Goal: Task Accomplishment & Management: Complete application form

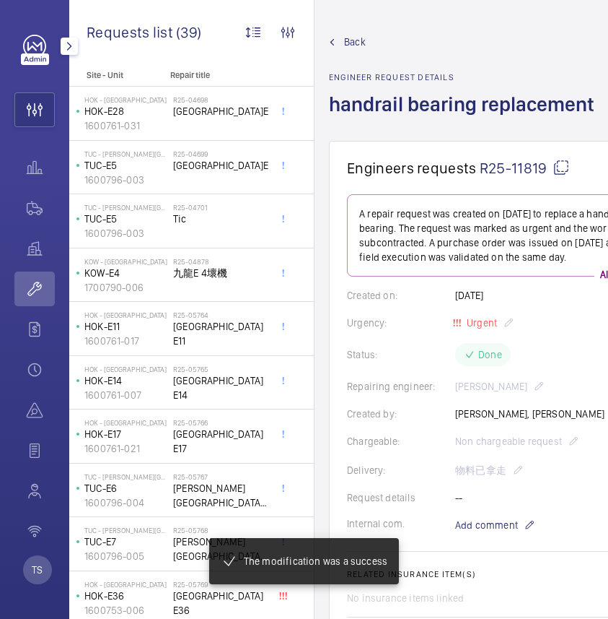
scroll to position [1408, 0]
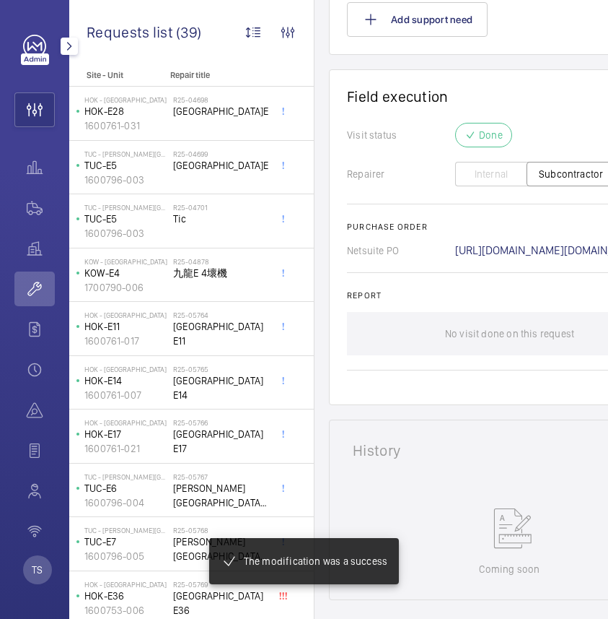
click at [30, 292] on wm-front-icon-button at bounding box center [34, 288] width 40 height 35
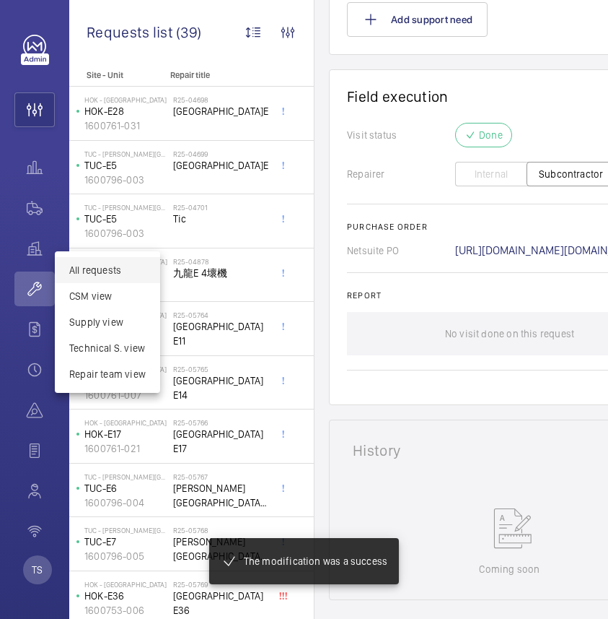
click at [105, 265] on span "All requests" at bounding box center [107, 270] width 77 height 14
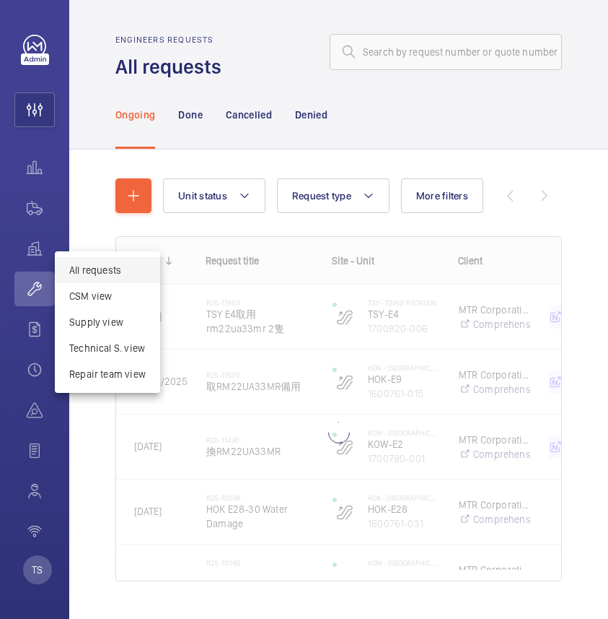
click at [140, 196] on div at bounding box center [304, 309] width 608 height 619
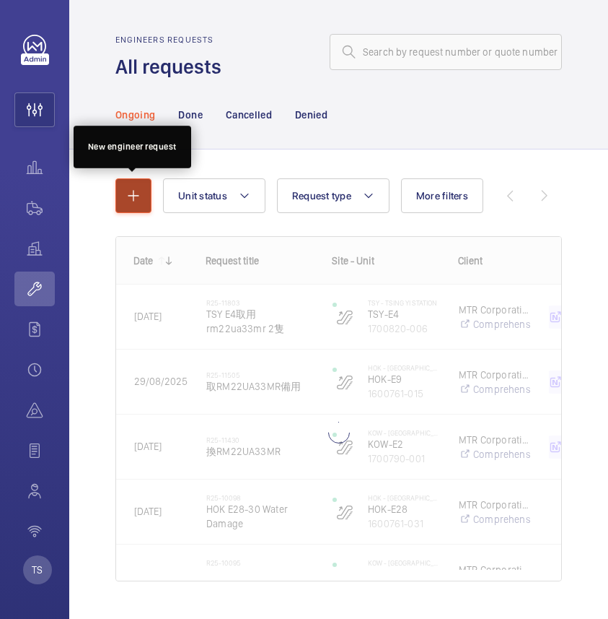
click at [139, 198] on mat-icon "button" at bounding box center [133, 195] width 17 height 17
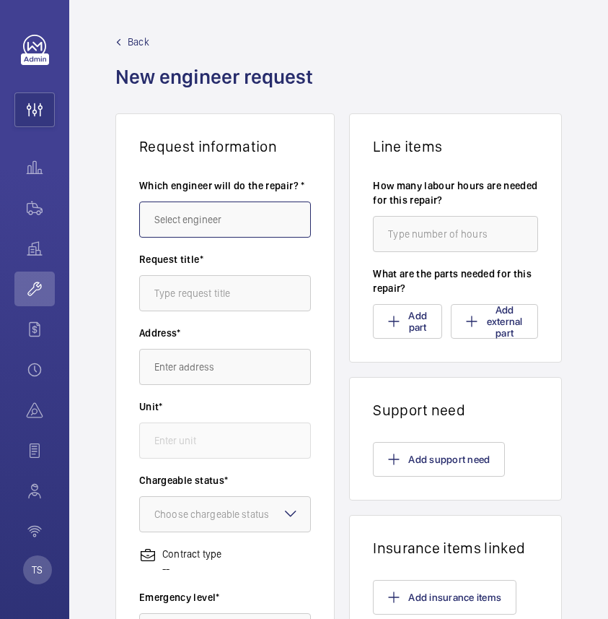
click at [214, 221] on input "text" at bounding box center [225, 219] width 172 height 36
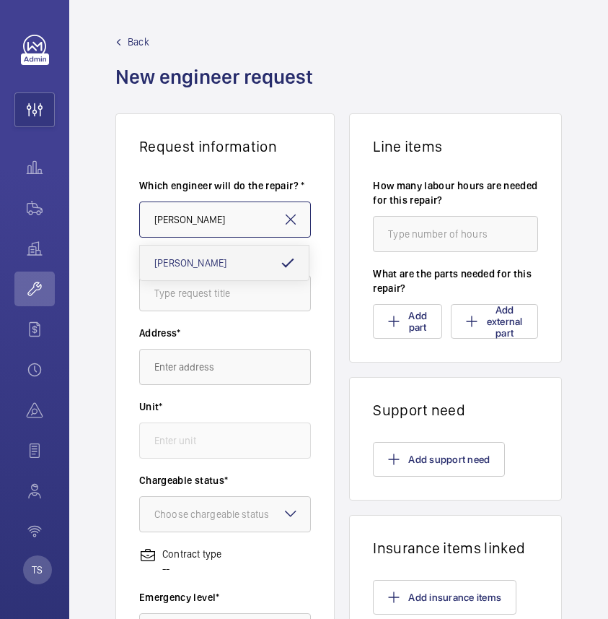
type input "[PERSON_NAME]"
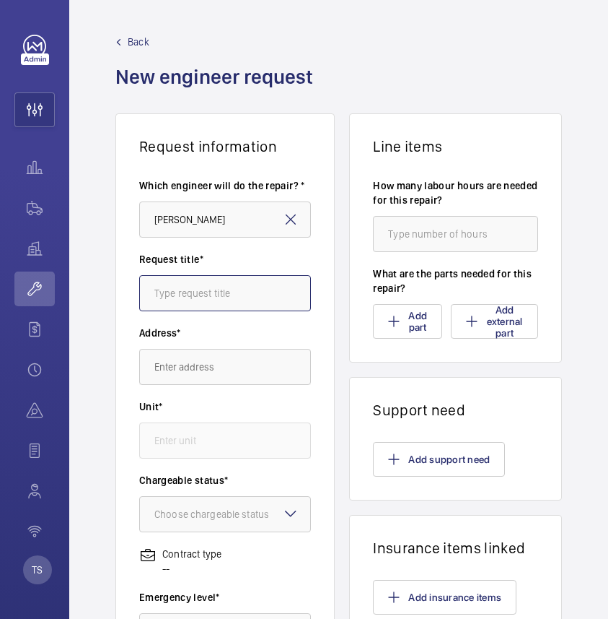
type input "n"
type input "Replace handrail for HOK"
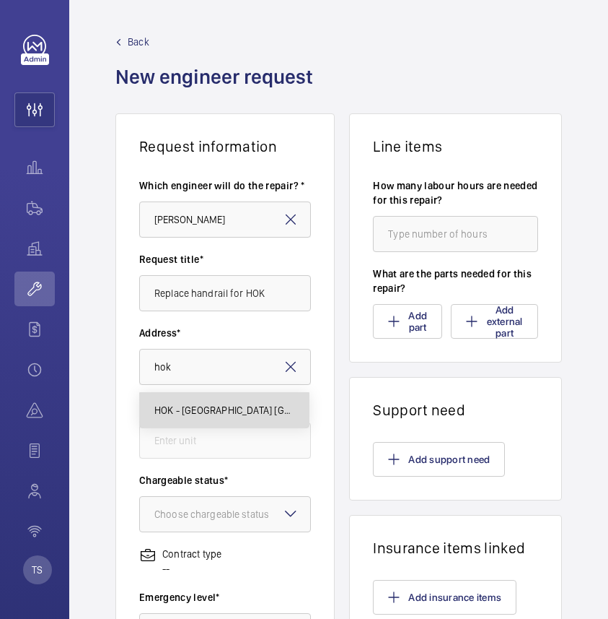
click at [205, 413] on span "HOK - [GEOGRAPHIC_DATA] [GEOGRAPHIC_DATA] [GEOGRAPHIC_DATA], - [GEOGRAPHIC_DATA]" at bounding box center [224, 410] width 140 height 14
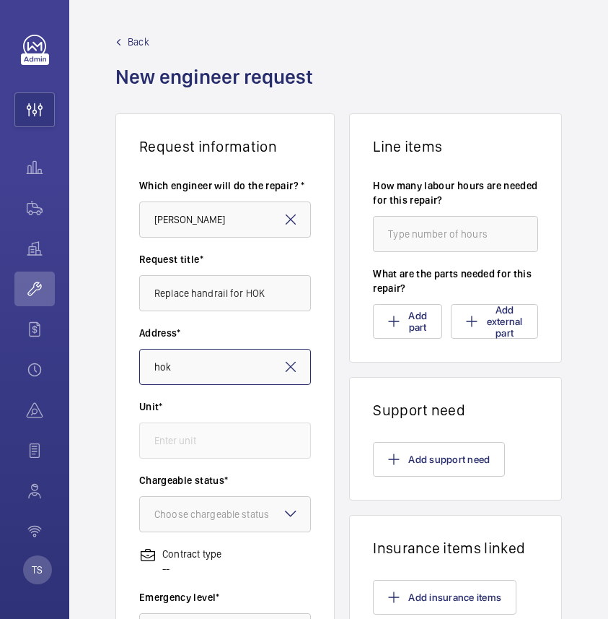
type input "HOK - [GEOGRAPHIC_DATA] [GEOGRAPHIC_DATA] [GEOGRAPHIC_DATA], - [GEOGRAPHIC_DATA]"
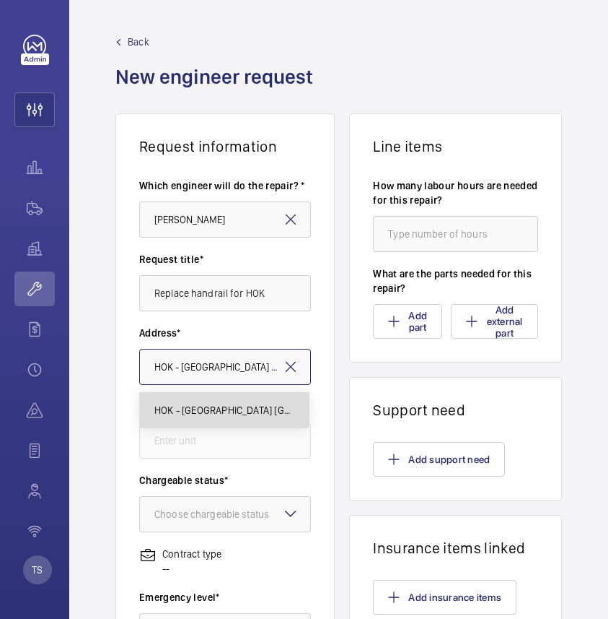
scroll to position [0, 163]
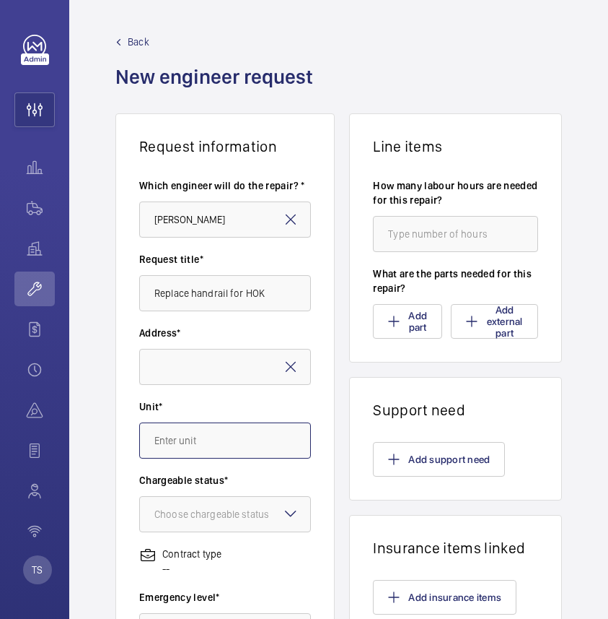
click at [208, 435] on input "text" at bounding box center [225, 440] width 172 height 36
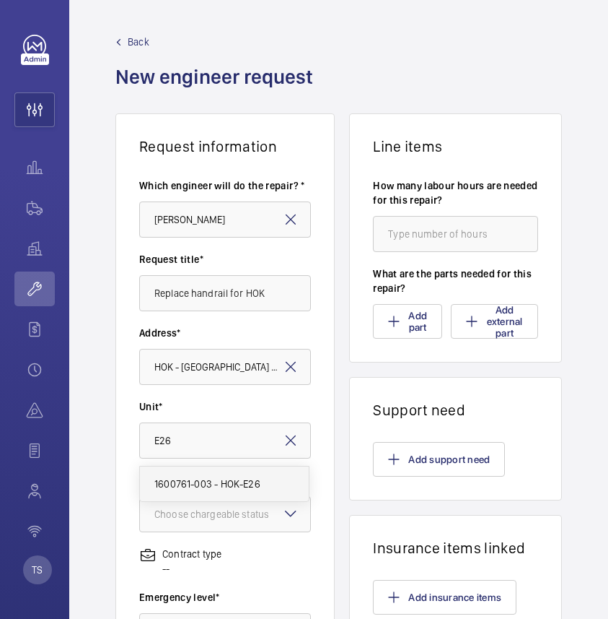
click at [220, 487] on span "1600761-003 - HOK-E26" at bounding box center [207, 483] width 106 height 14
type input "1600761-003 - HOK-E26"
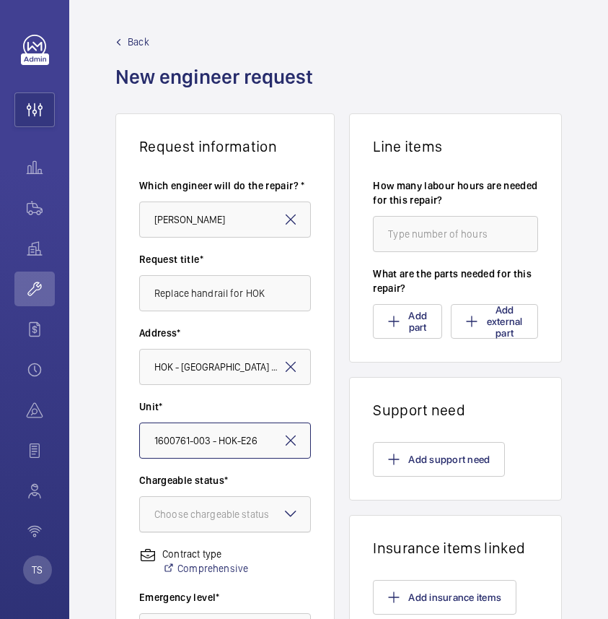
click at [223, 507] on div "Choose chargeable status" at bounding box center [229, 514] width 151 height 14
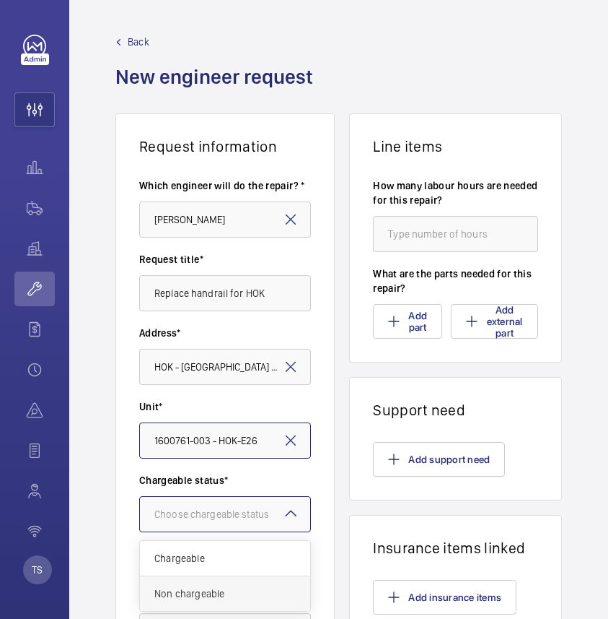
click at [218, 585] on div "Non chargeable" at bounding box center [225, 593] width 170 height 35
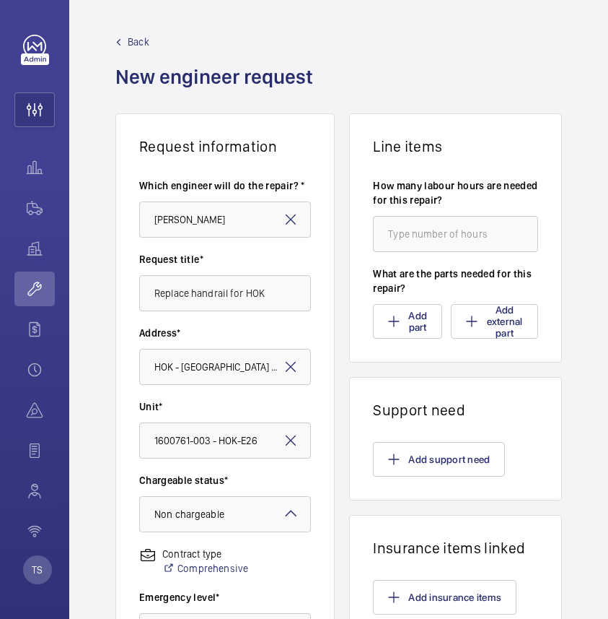
click at [127, 528] on wm-front-card-body "Which engineer will do the repair? * [PERSON_NAME] Request title* Replace handr…" at bounding box center [225, 517] width 218 height 725
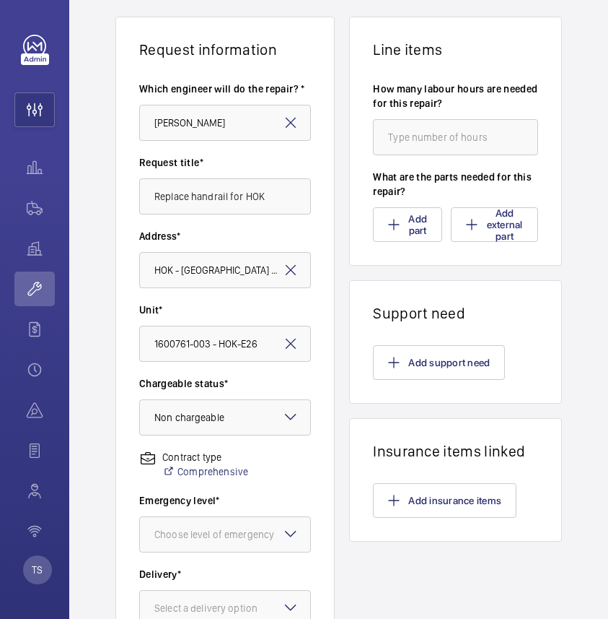
scroll to position [9, 0]
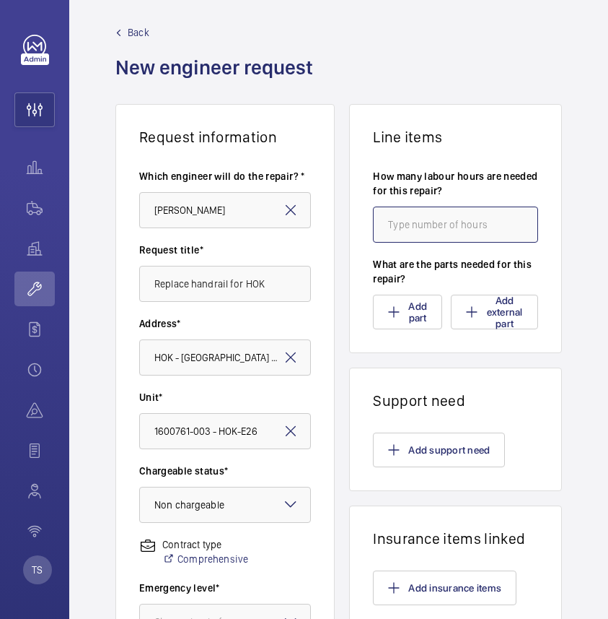
click at [430, 222] on input "number" at bounding box center [455, 224] width 165 height 36
type input "6"
click at [128, 378] on wm-front-card-body "Which engineer will do the repair? * [PERSON_NAME] Request title* Replace handr…" at bounding box center [225, 508] width 218 height 725
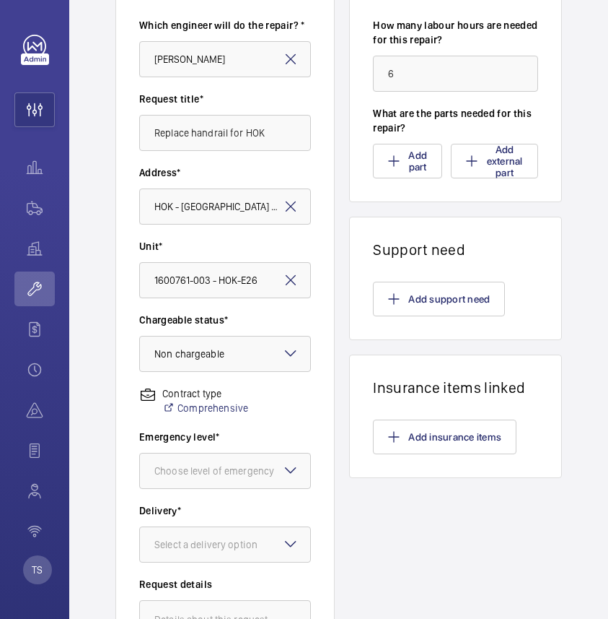
scroll to position [366, 0]
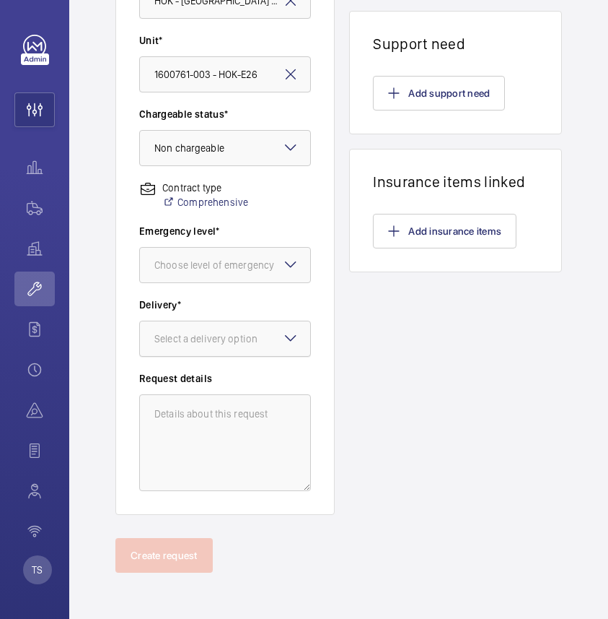
click at [224, 351] on div at bounding box center [225, 338] width 170 height 35
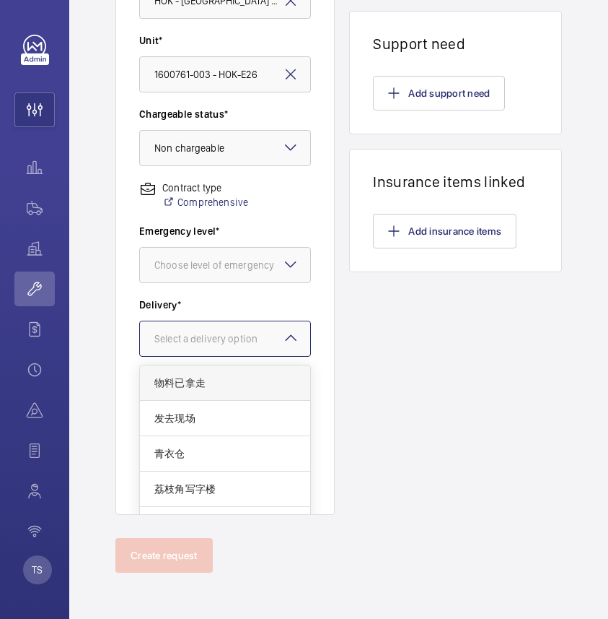
click at [228, 387] on span "物料已拿走" at bounding box center [224, 382] width 141 height 14
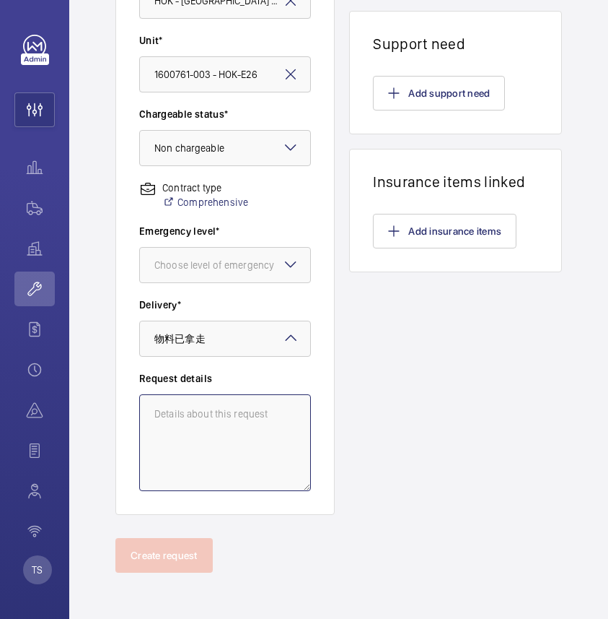
click at [222, 422] on textarea at bounding box center [225, 442] width 172 height 97
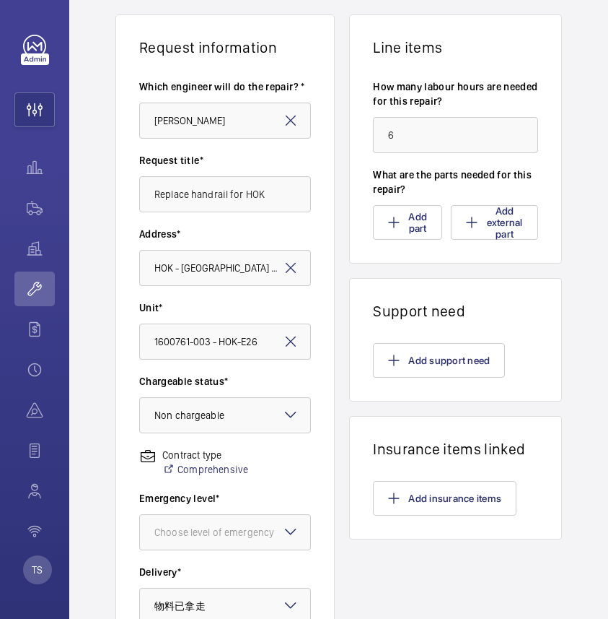
scroll to position [0, 0]
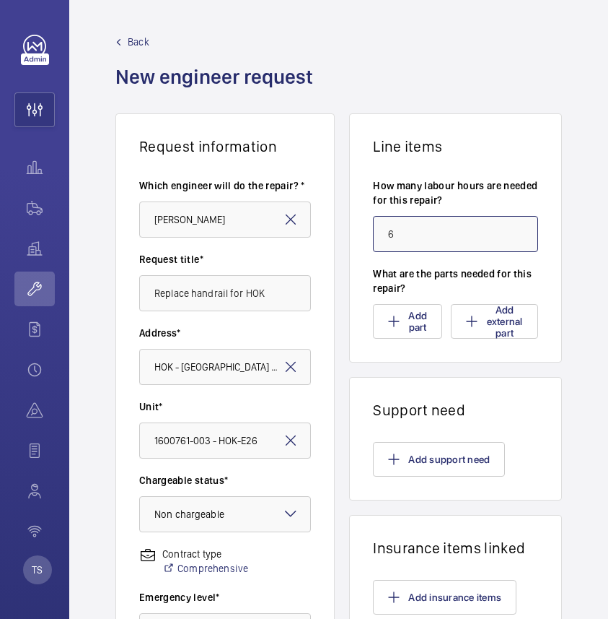
click at [416, 245] on input "6" at bounding box center [455, 234] width 165 height 36
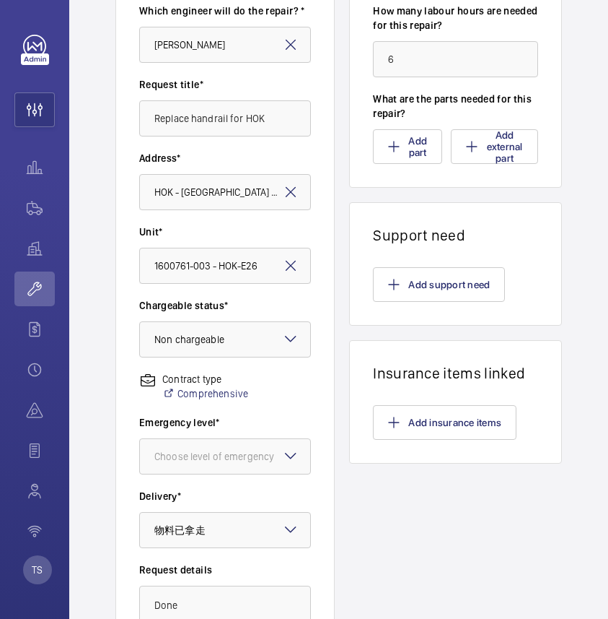
scroll to position [366, 0]
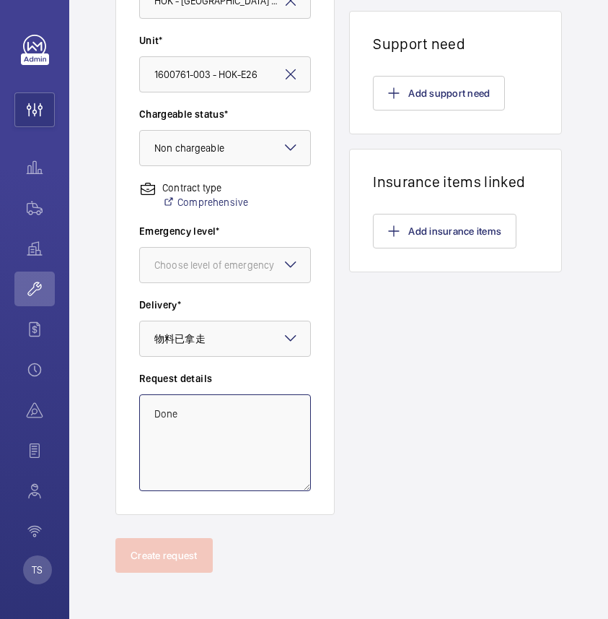
click at [207, 431] on textarea "Done" at bounding box center [225, 442] width 172 height 97
type textarea "D"
click at [285, 249] on div at bounding box center [225, 265] width 170 height 35
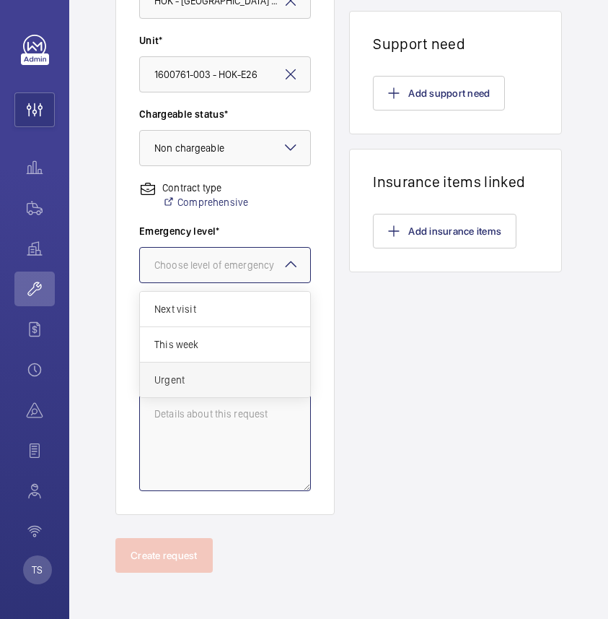
click at [234, 375] on span "Urgent" at bounding box center [224, 379] width 141 height 14
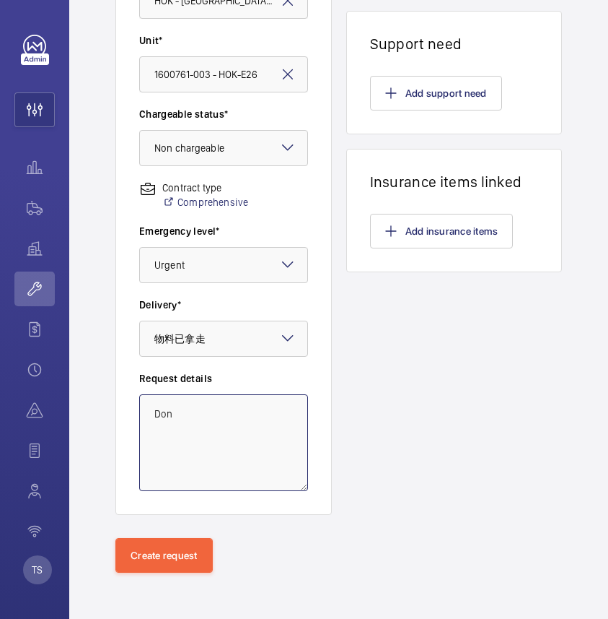
type textarea "Done"
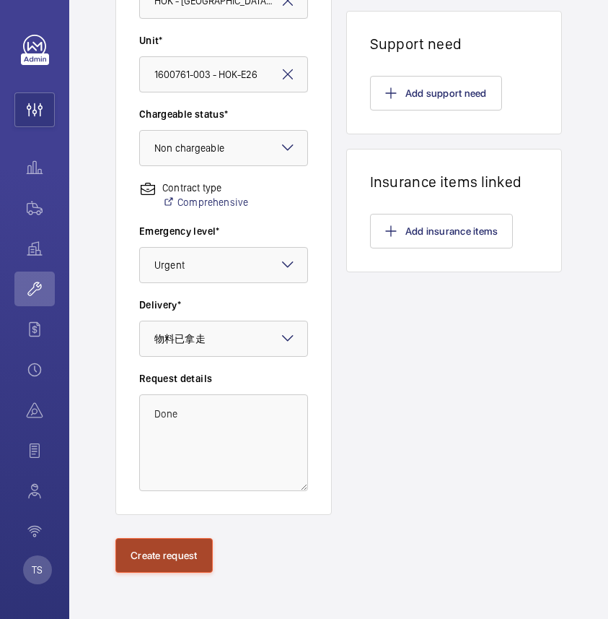
click at [171, 552] on button "Create request" at bounding box center [163, 555] width 97 height 35
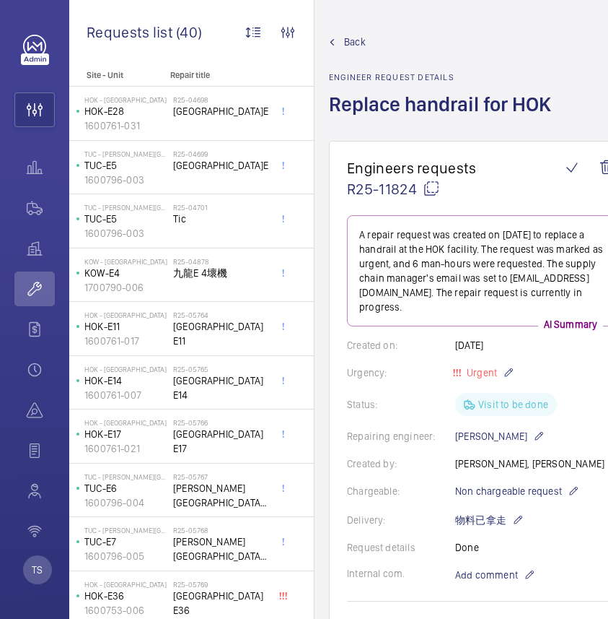
click at [187, 128] on div "R25-04698 [GEOGRAPHIC_DATA]E28" at bounding box center [220, 116] width 95 height 42
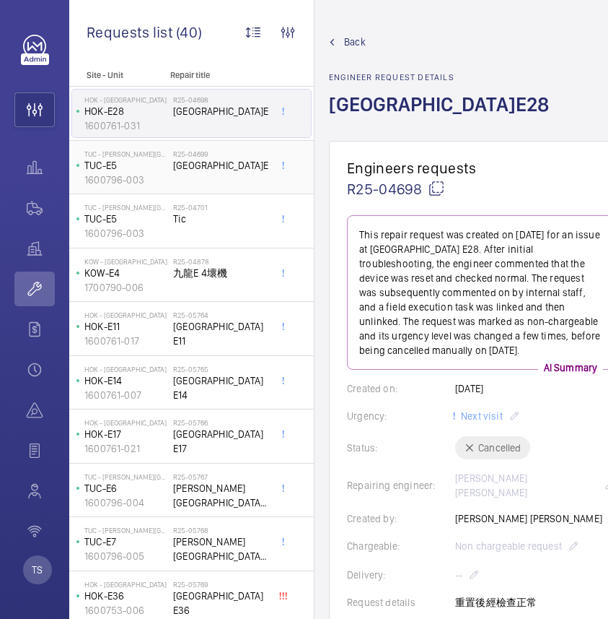
click at [230, 183] on div "R25-04699 [GEOGRAPHIC_DATA]E5" at bounding box center [220, 170] width 95 height 42
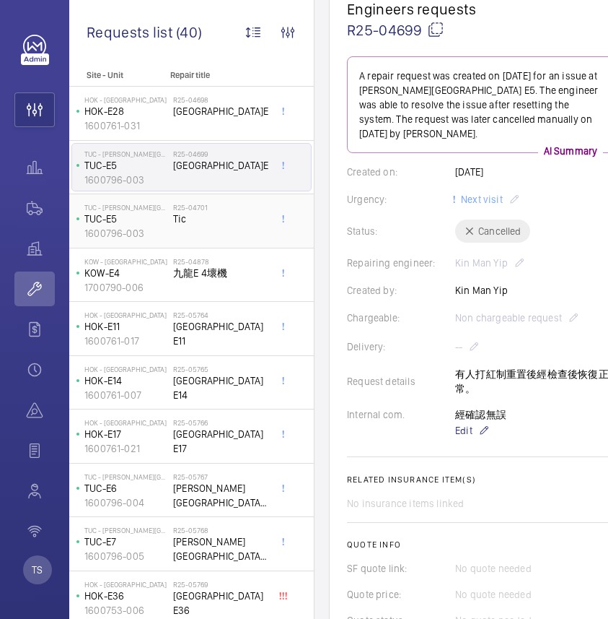
click at [179, 230] on div "R25-04701 Tic" at bounding box center [220, 224] width 95 height 42
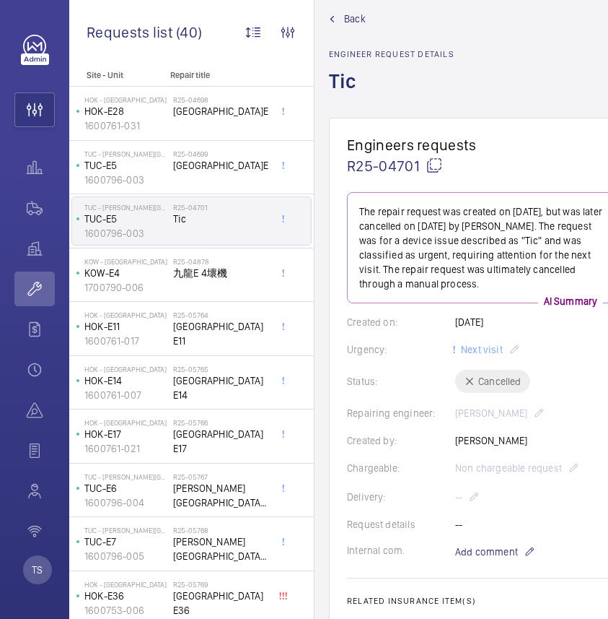
scroll to position [22, 0]
click at [183, 153] on h2 "R25-04699" at bounding box center [220, 153] width 95 height 9
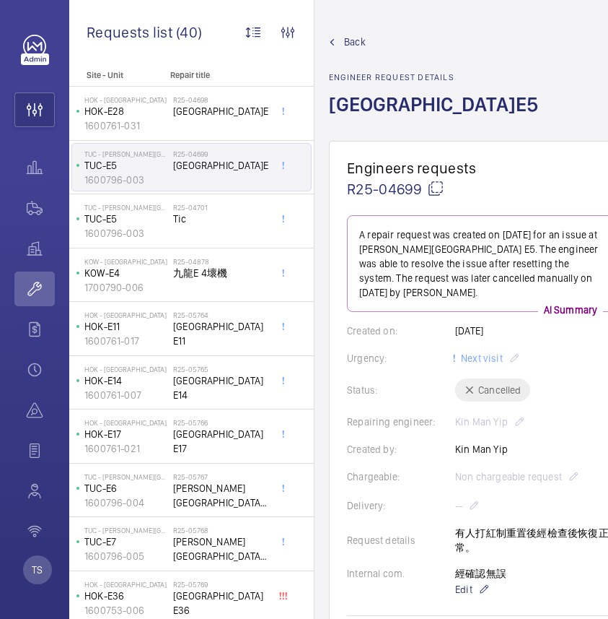
click at [495, 448] on div "Created by: [PERSON_NAME]" at bounding box center [481, 449] width 269 height 14
click at [188, 257] on h2 "R25-04878" at bounding box center [220, 261] width 95 height 9
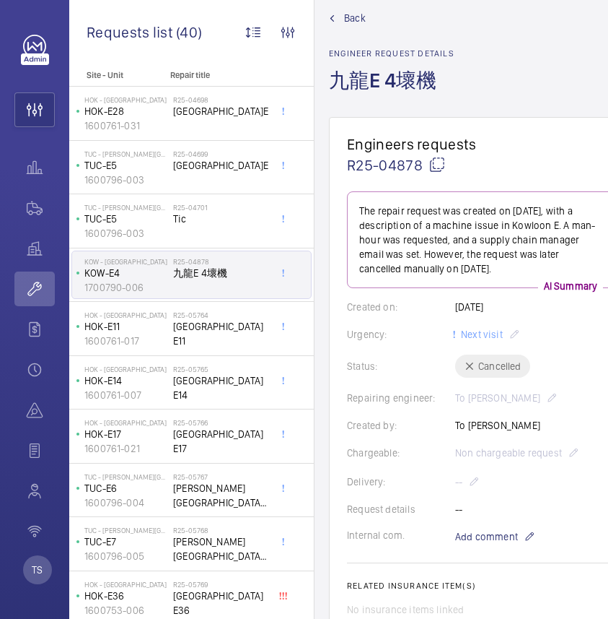
scroll to position [25, 0]
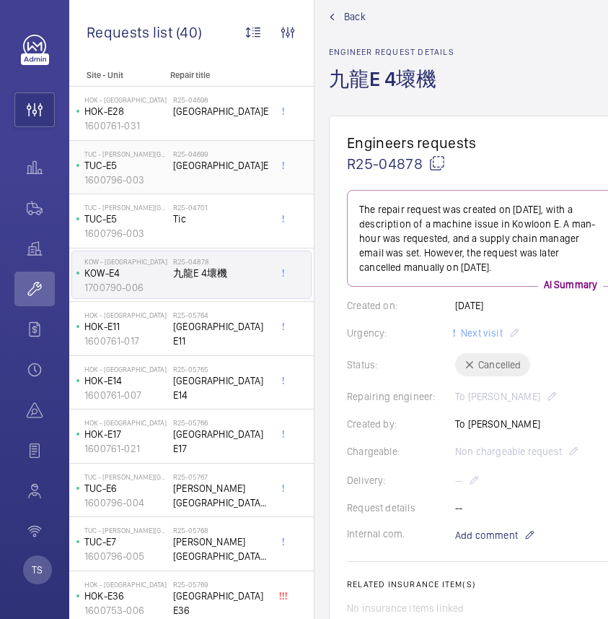
click at [145, 165] on p "TUC-E5" at bounding box center [125, 165] width 83 height 14
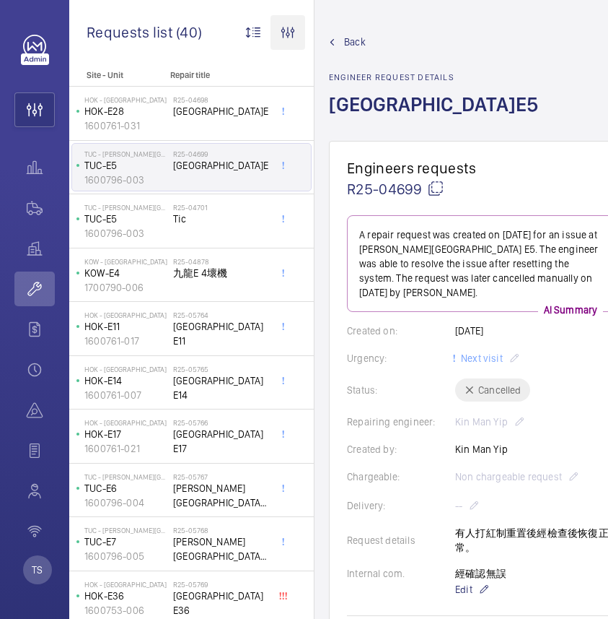
click at [289, 33] on wm-front-icon-button at bounding box center [288, 32] width 35 height 35
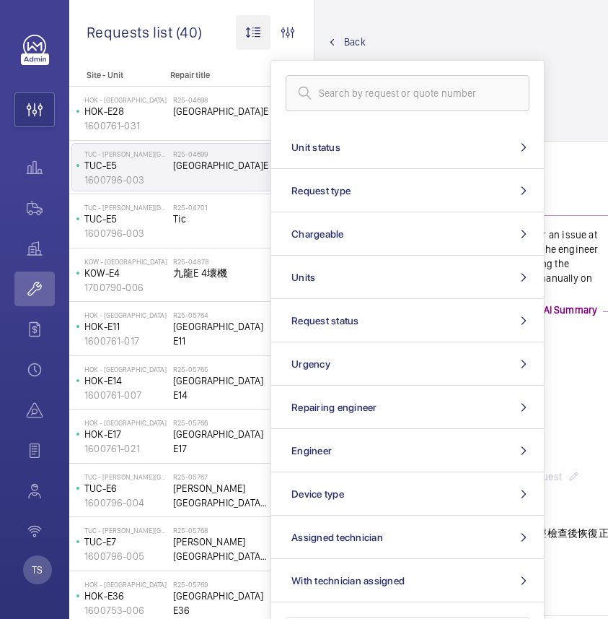
click at [253, 24] on wm-front-icon-button at bounding box center [253, 32] width 35 height 35
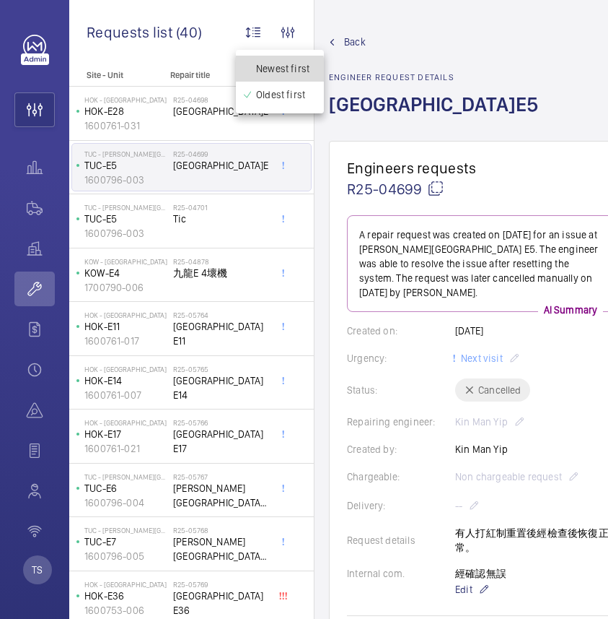
click at [260, 71] on span "Newest first" at bounding box center [282, 68] width 53 height 14
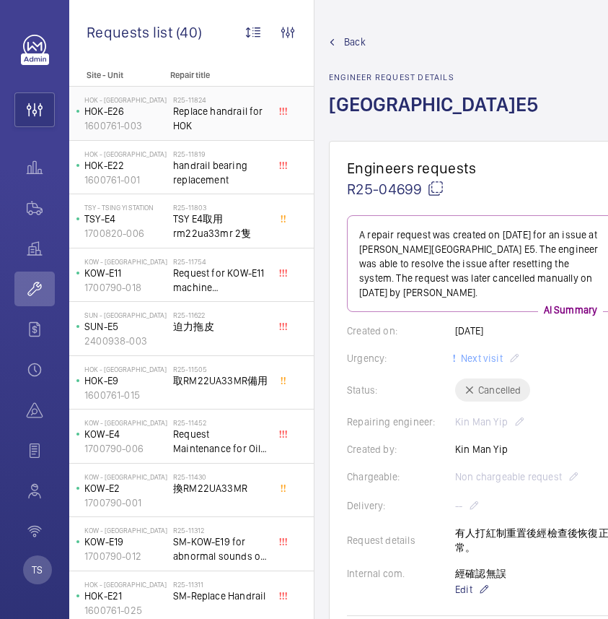
click at [221, 118] on span "Replace handrail for HOK" at bounding box center [220, 118] width 95 height 29
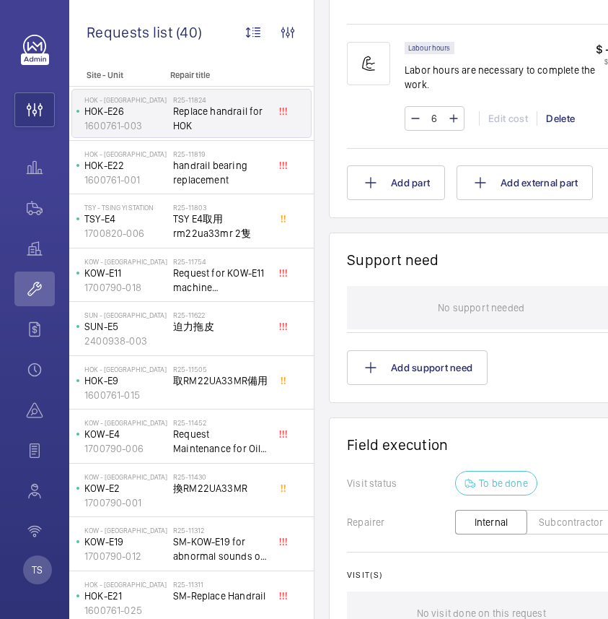
scroll to position [1265, 0]
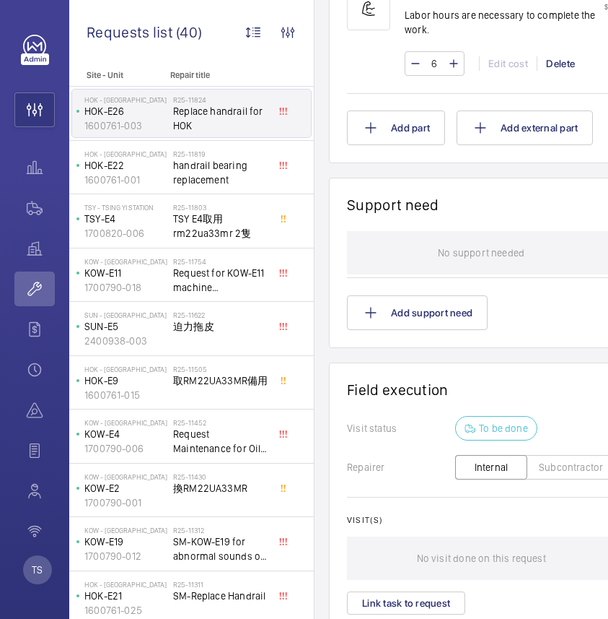
click at [564, 453] on div "Repairer Internal Subcontractor" at bounding box center [481, 467] width 269 height 30
click at [566, 455] on button "Subcontractor" at bounding box center [571, 467] width 89 height 25
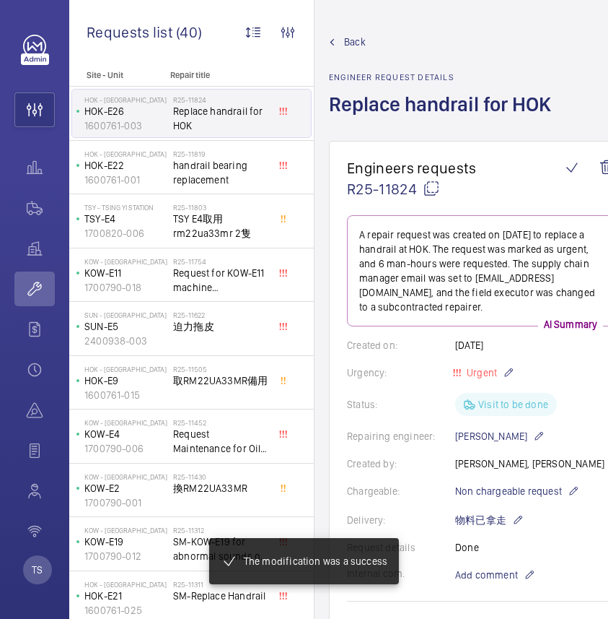
click at [377, 352] on div "Created on: [DATE]" at bounding box center [481, 345] width 269 height 14
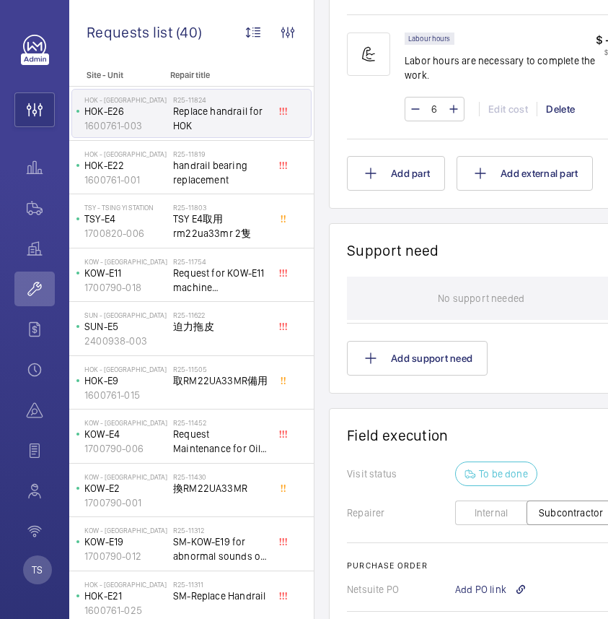
scroll to position [1341, 0]
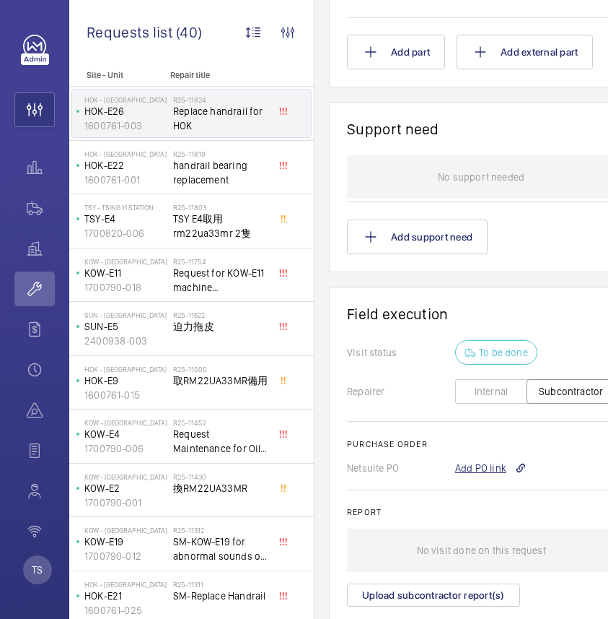
click at [509, 461] on div "Add PO link" at bounding box center [490, 468] width 71 height 14
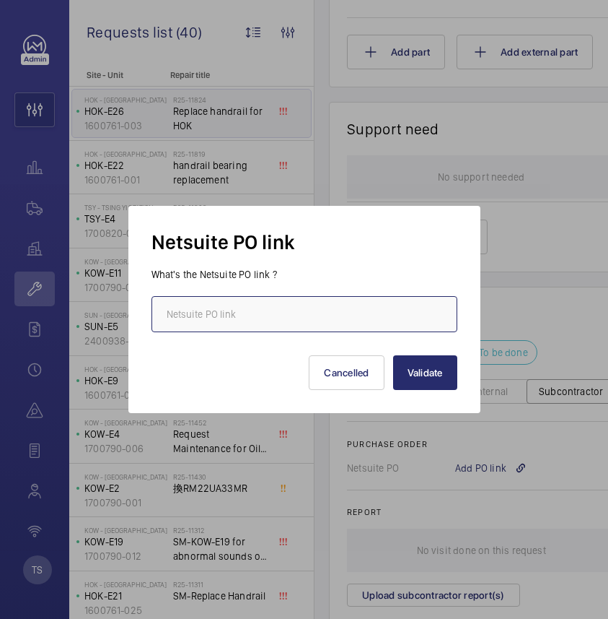
click at [380, 328] on input "text" at bounding box center [305, 314] width 306 height 36
paste input "[URL][DOMAIN_NAME][DOMAIN_NAME]"
type input "[URL][DOMAIN_NAME][DOMAIN_NAME]"
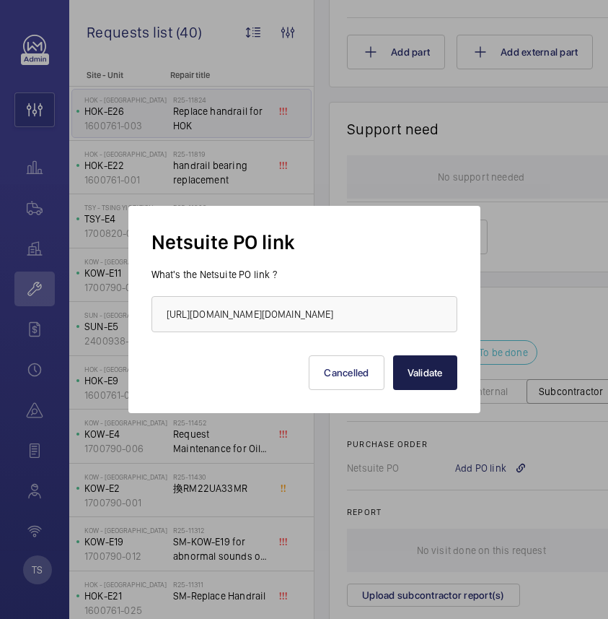
click at [436, 378] on button "Validate" at bounding box center [425, 372] width 64 height 35
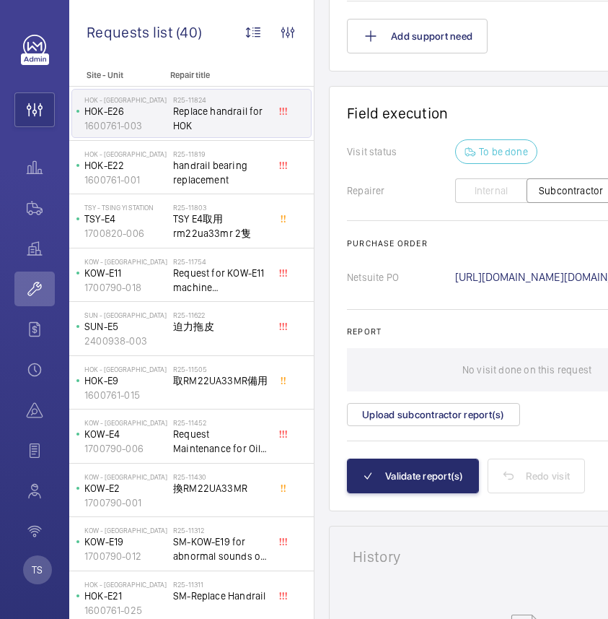
scroll to position [1394, 0]
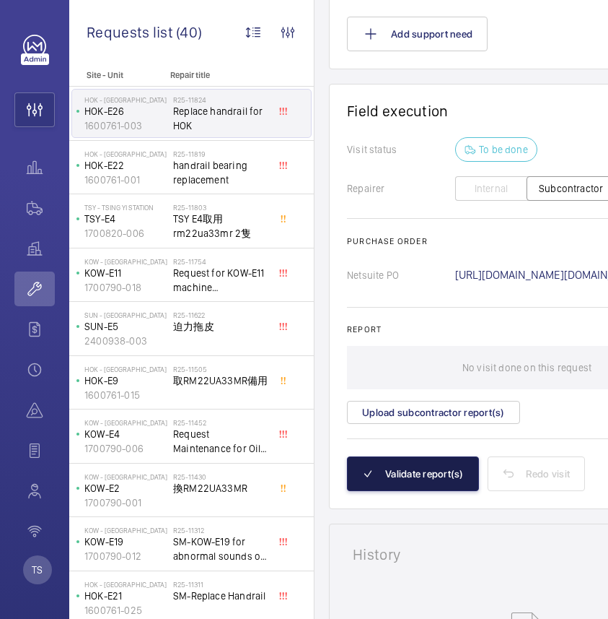
click at [424, 469] on button "Validate report(s)" at bounding box center [413, 473] width 132 height 35
